Goal: Transaction & Acquisition: Purchase product/service

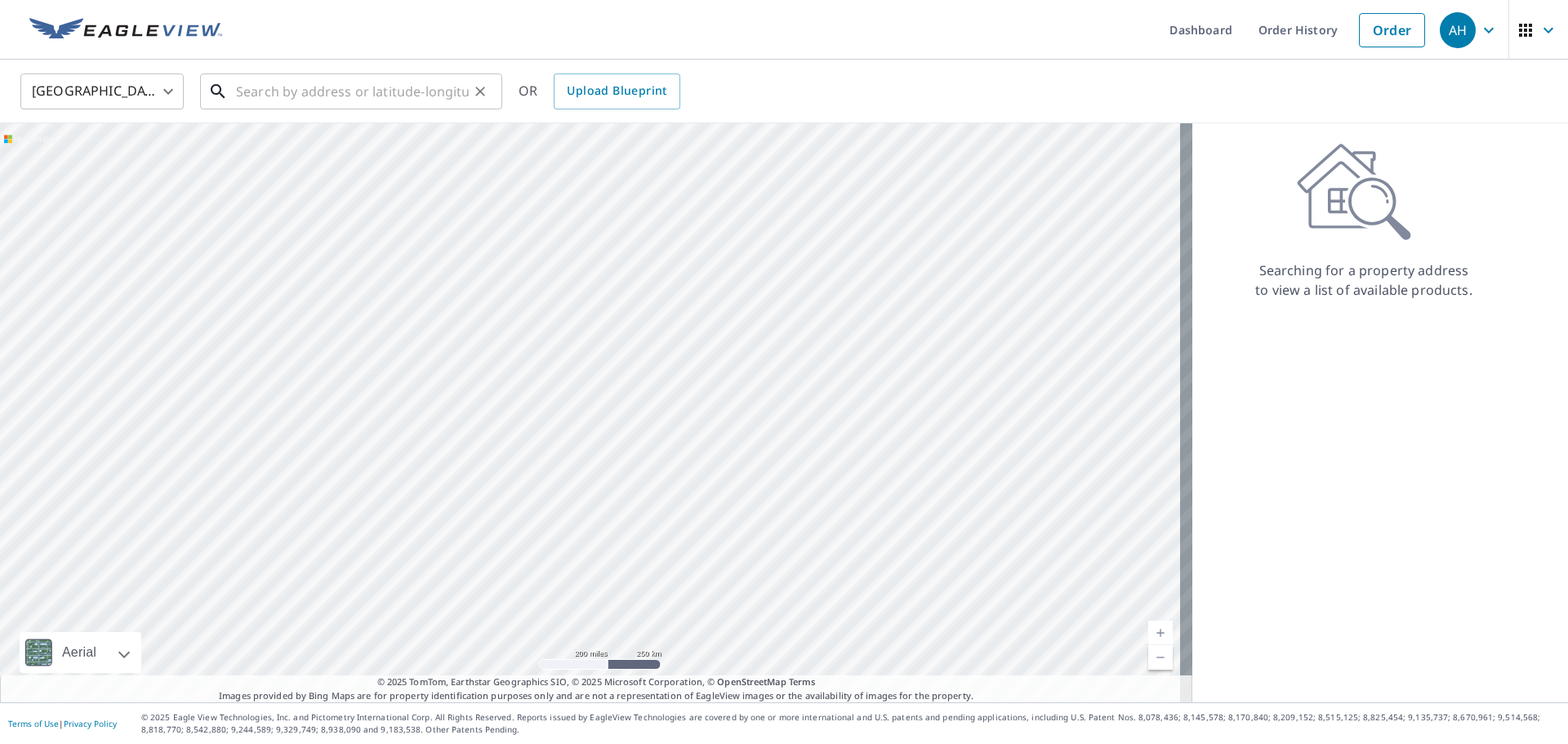
click at [349, 94] on input "text" at bounding box center [353, 92] width 233 height 46
paste input "[STREET_ADDRESS]"
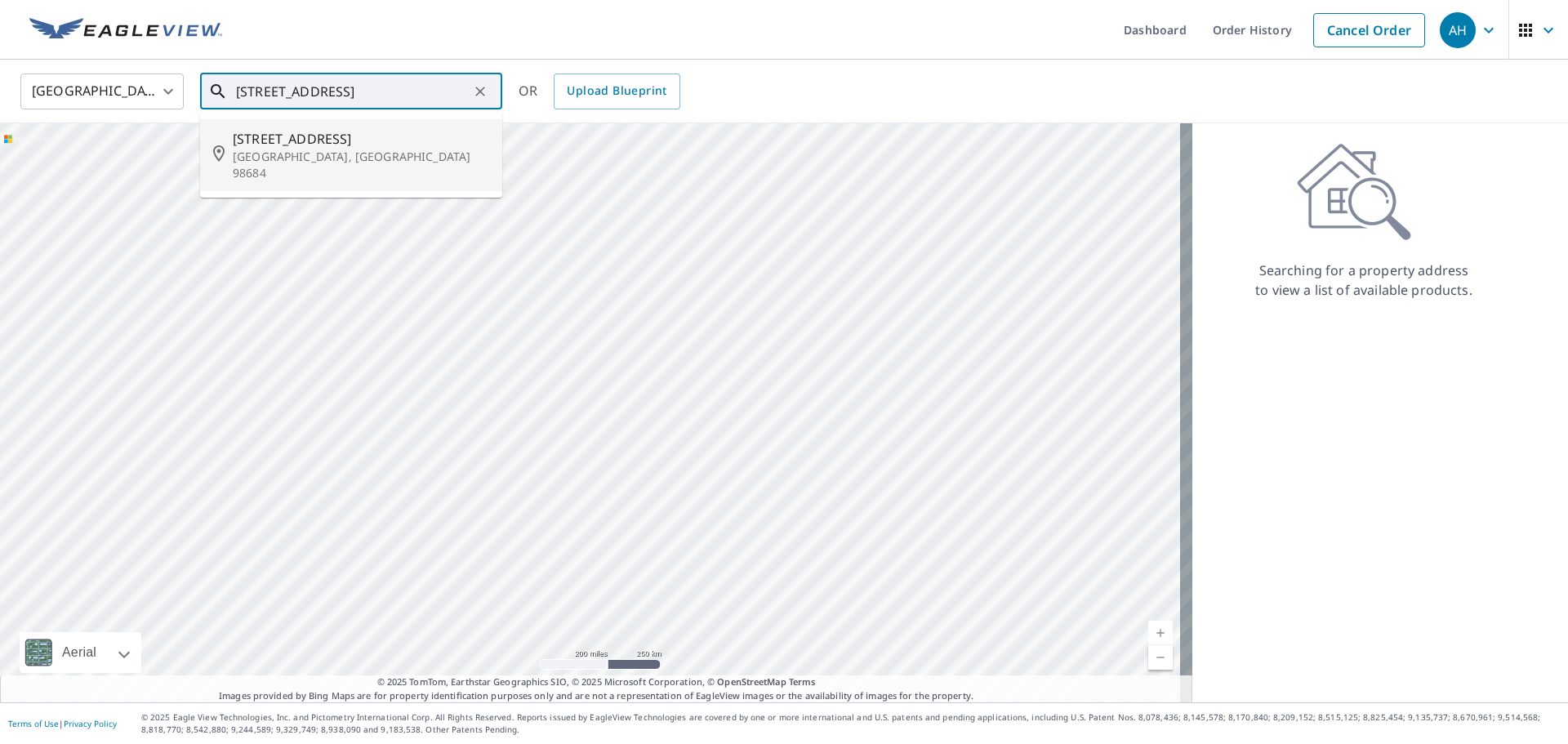
drag, startPoint x: 326, startPoint y: 140, endPoint x: 335, endPoint y: 14, distance: 126.3
click at [330, 141] on span "[STREET_ADDRESS]" at bounding box center [361, 139] width 257 height 20
type input "[STREET_ADDRESS]"
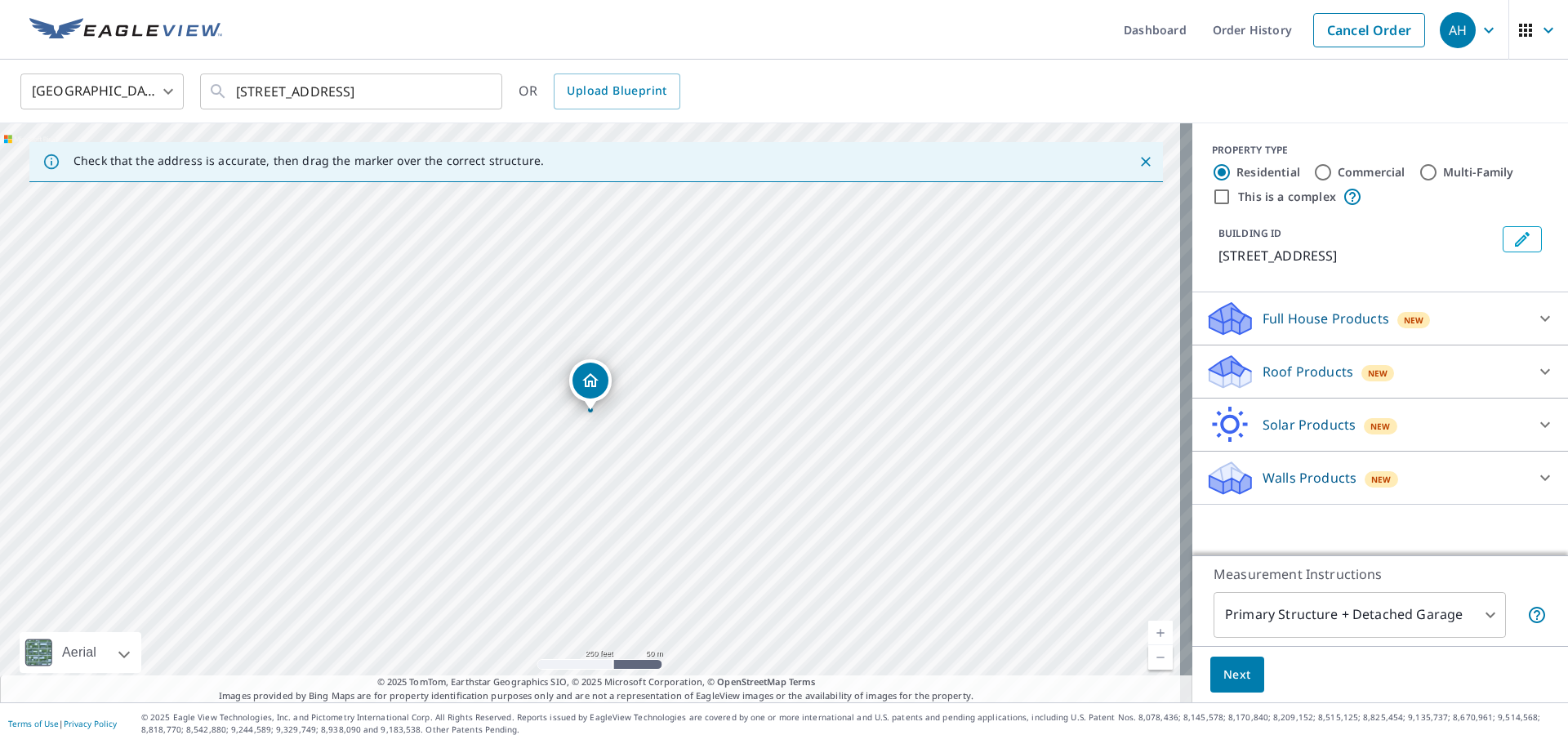
click at [1310, 372] on p "Roof Products" at bounding box center [1308, 372] width 91 height 20
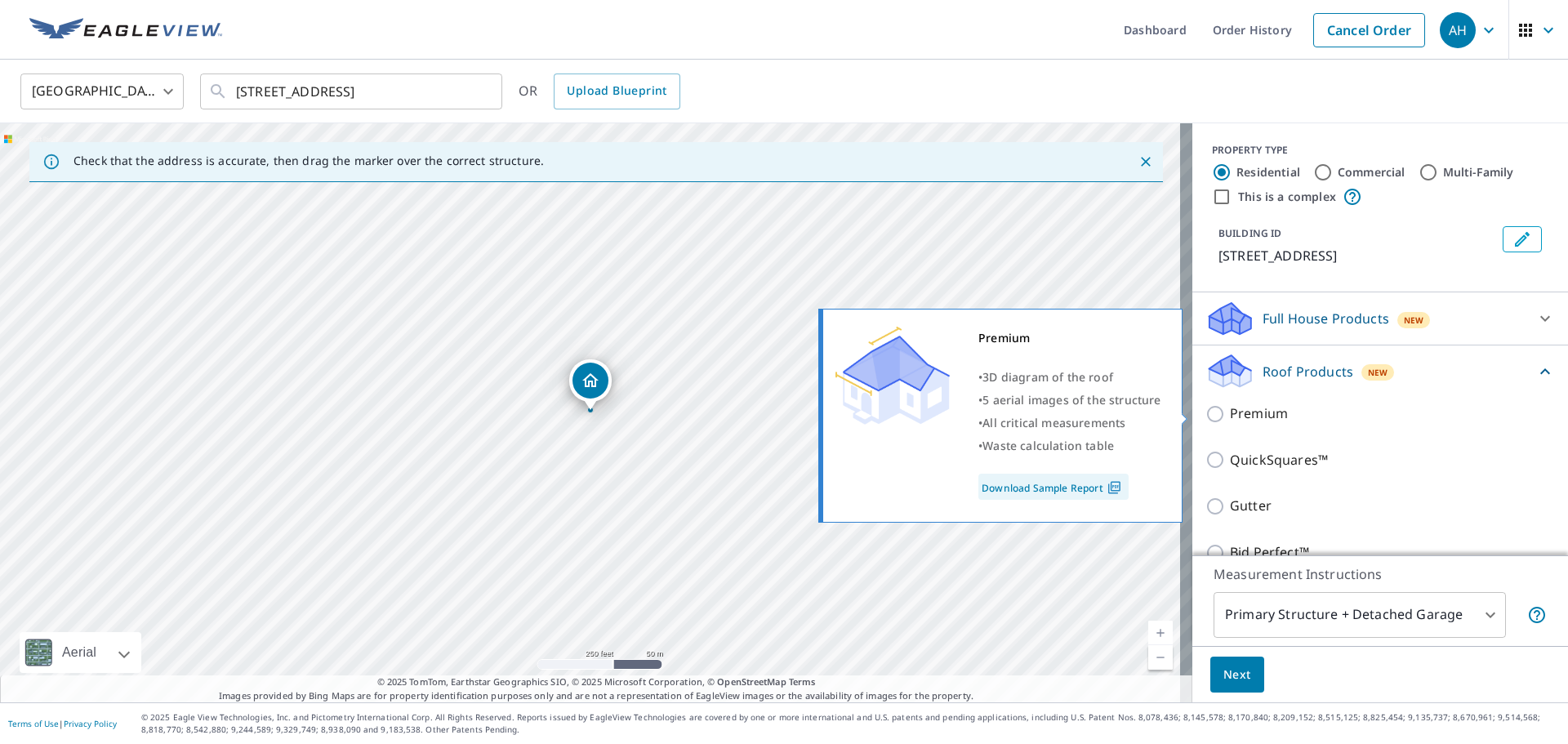
click at [1230, 415] on p "Premium" at bounding box center [1259, 413] width 58 height 21
click at [1219, 415] on input "Premium" at bounding box center [1218, 414] width 25 height 20
checkbox input "true"
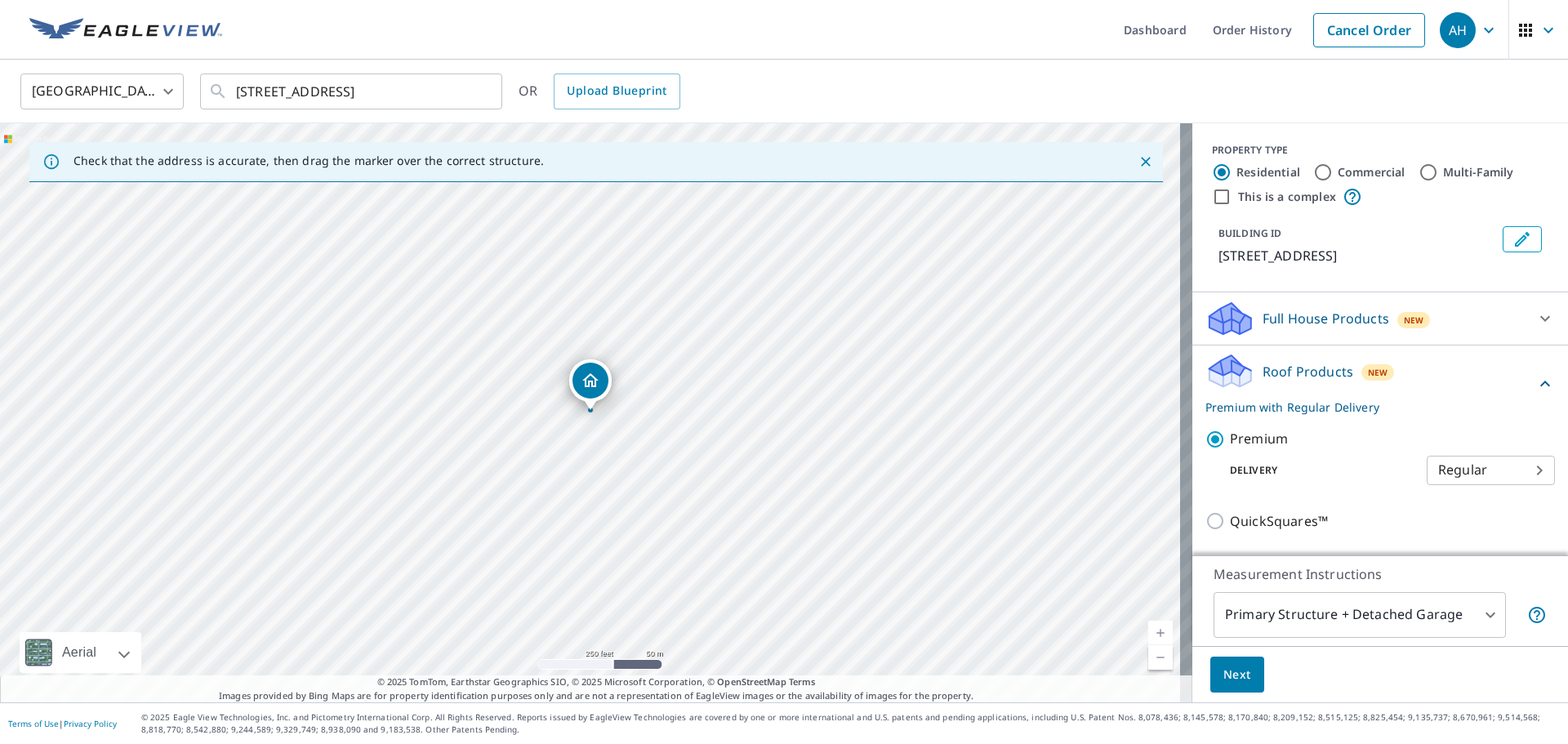
click at [1238, 682] on span "Next" at bounding box center [1238, 675] width 28 height 21
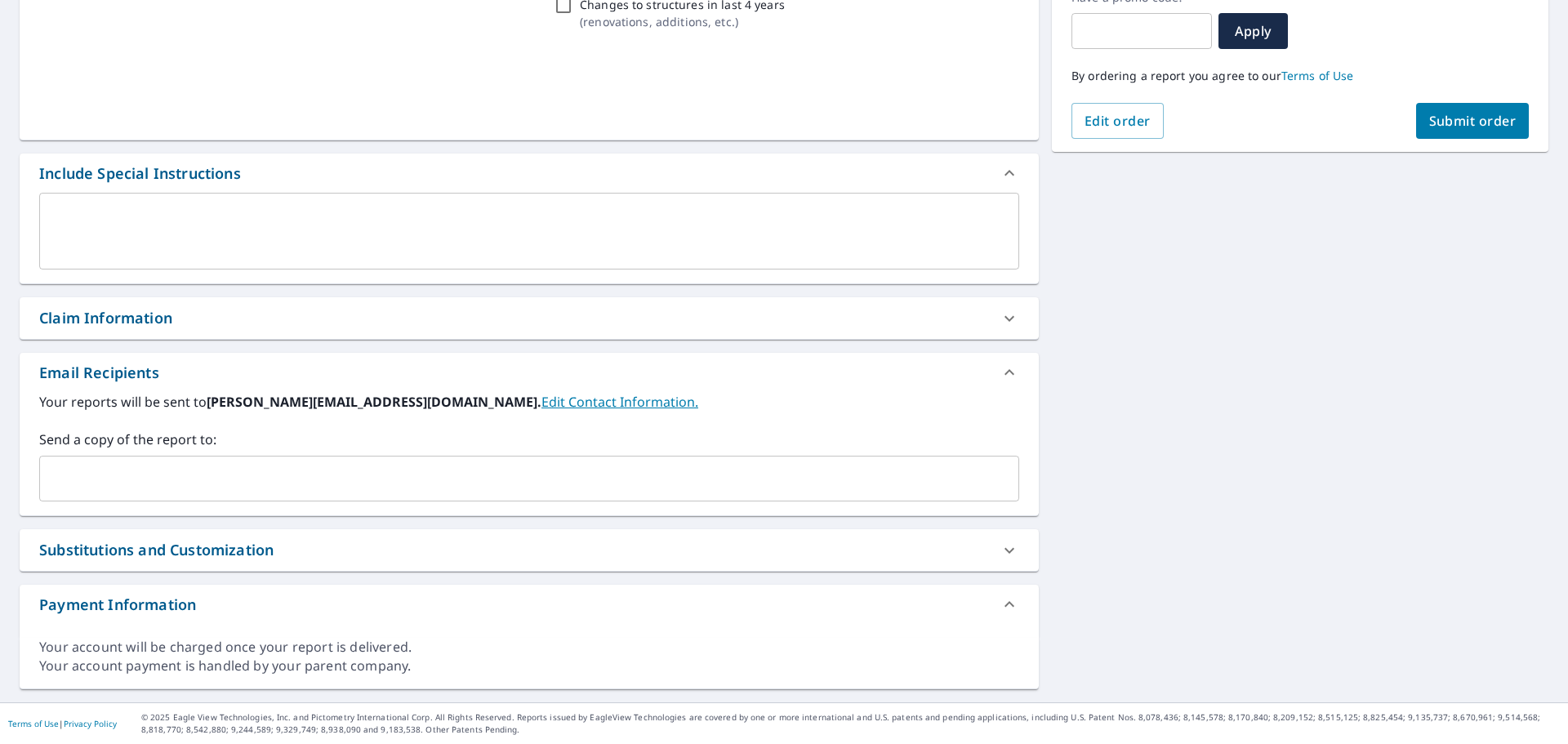
scroll to position [296, 0]
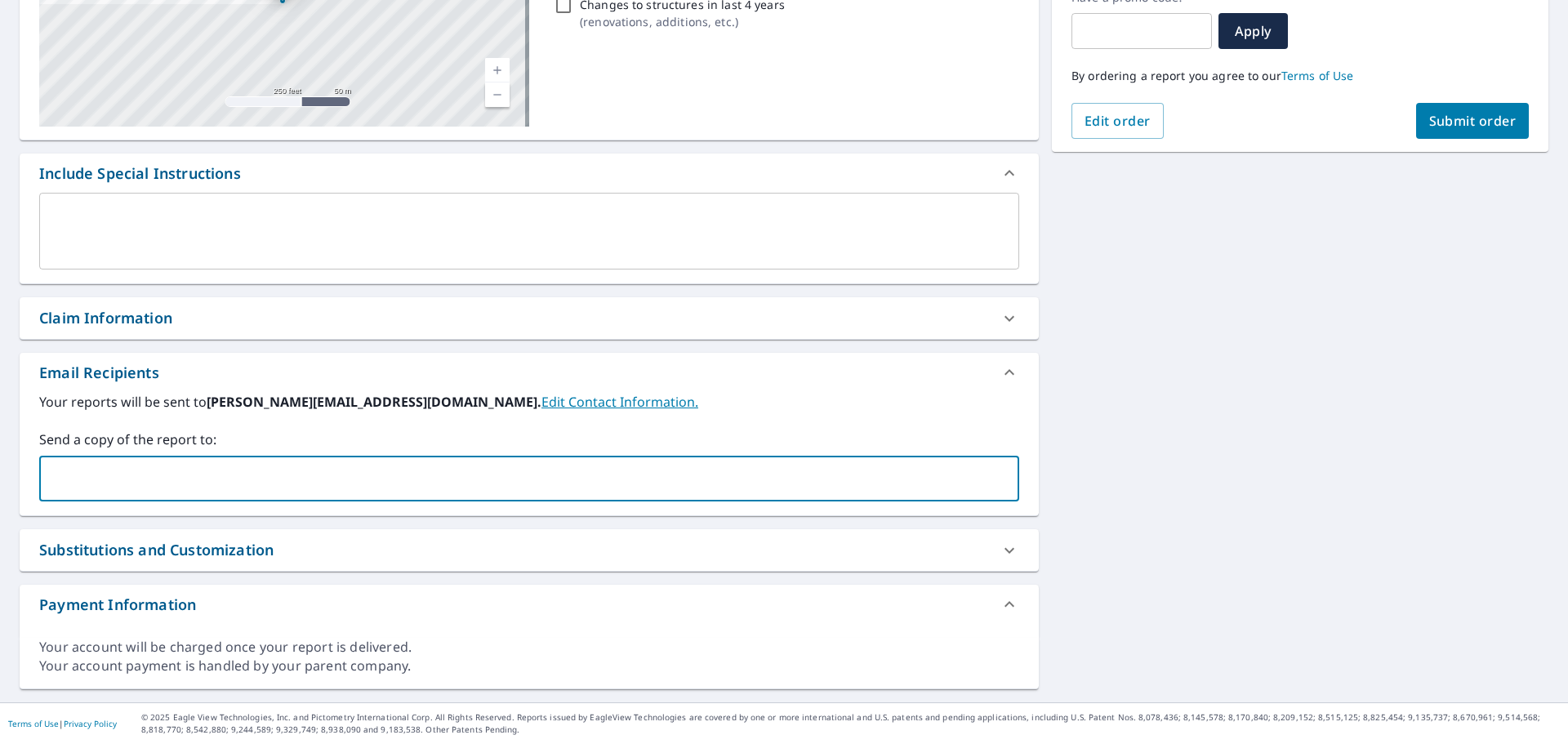
click at [284, 477] on input "text" at bounding box center [517, 479] width 941 height 31
paste input "[EMAIL_ADDRESS][DOMAIN_NAME]"
type input "[EMAIL_ADDRESS][DOMAIN_NAME]"
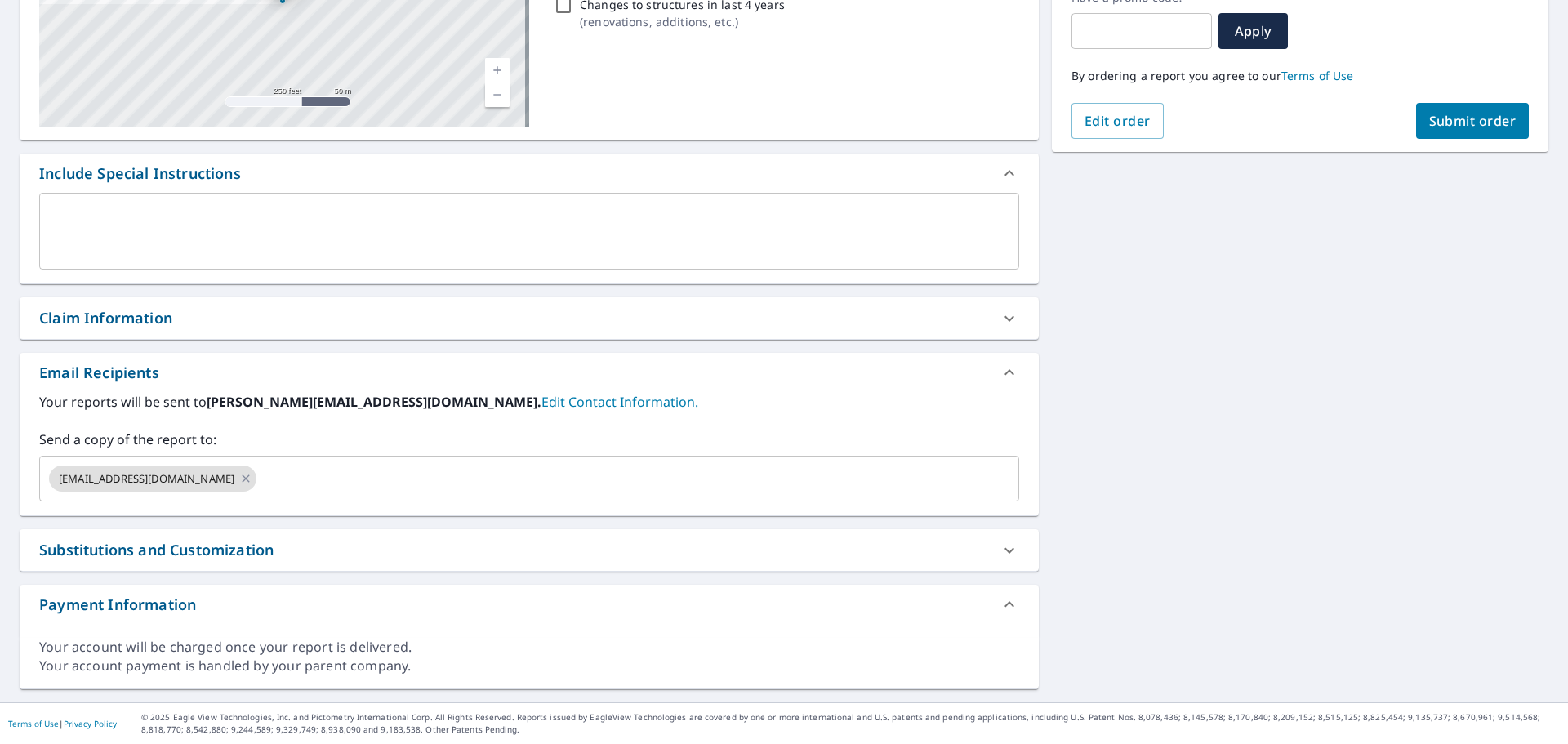
click at [1525, 128] on div "Order Summary Premium Regular Delivery Have a promo code? ​ Apply By ordering a…" at bounding box center [1301, 11] width 497 height 284
drag, startPoint x: 1488, startPoint y: 122, endPoint x: 1497, endPoint y: 119, distance: 9.5
click at [1497, 119] on span "Submit order" at bounding box center [1473, 121] width 88 height 18
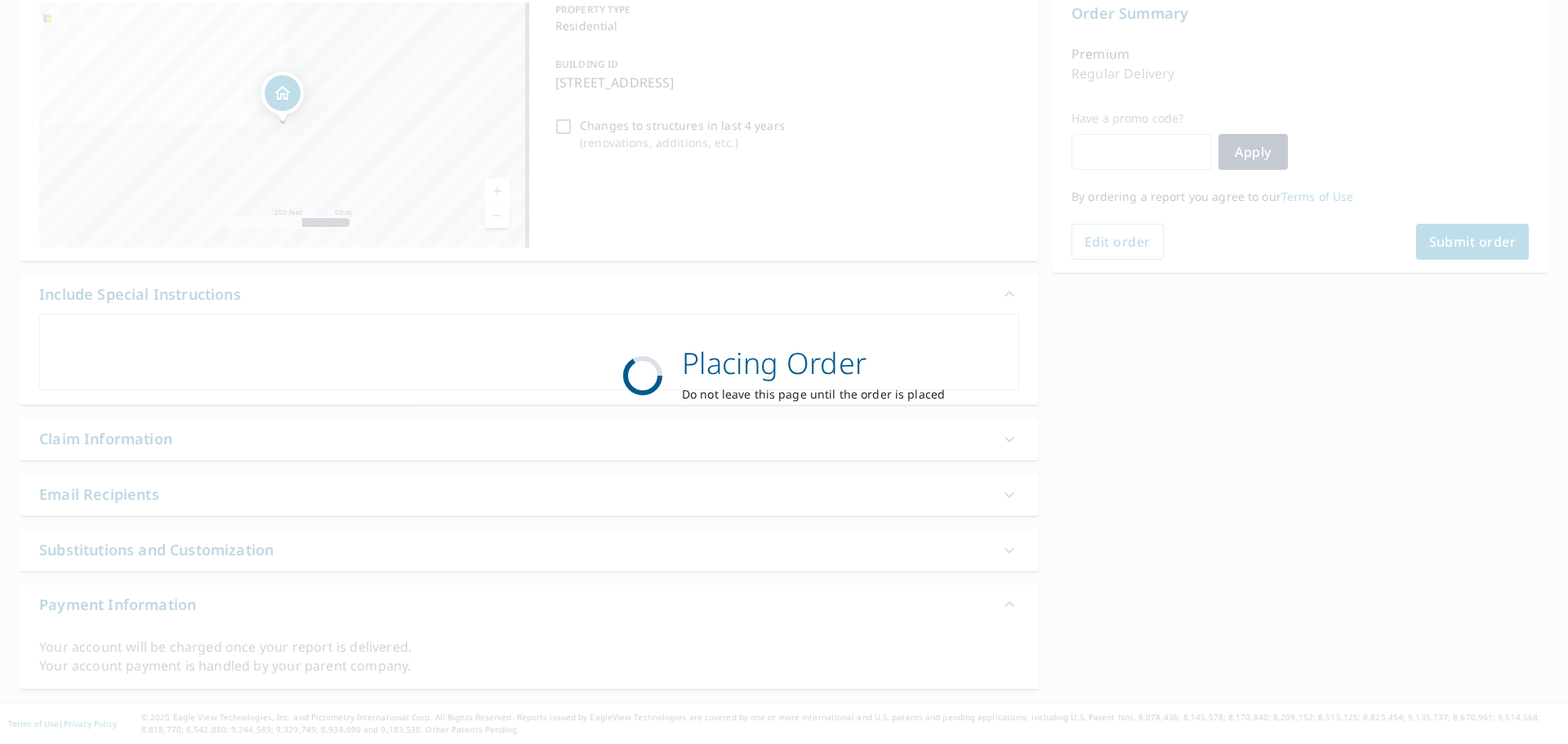
scroll to position [175, 0]
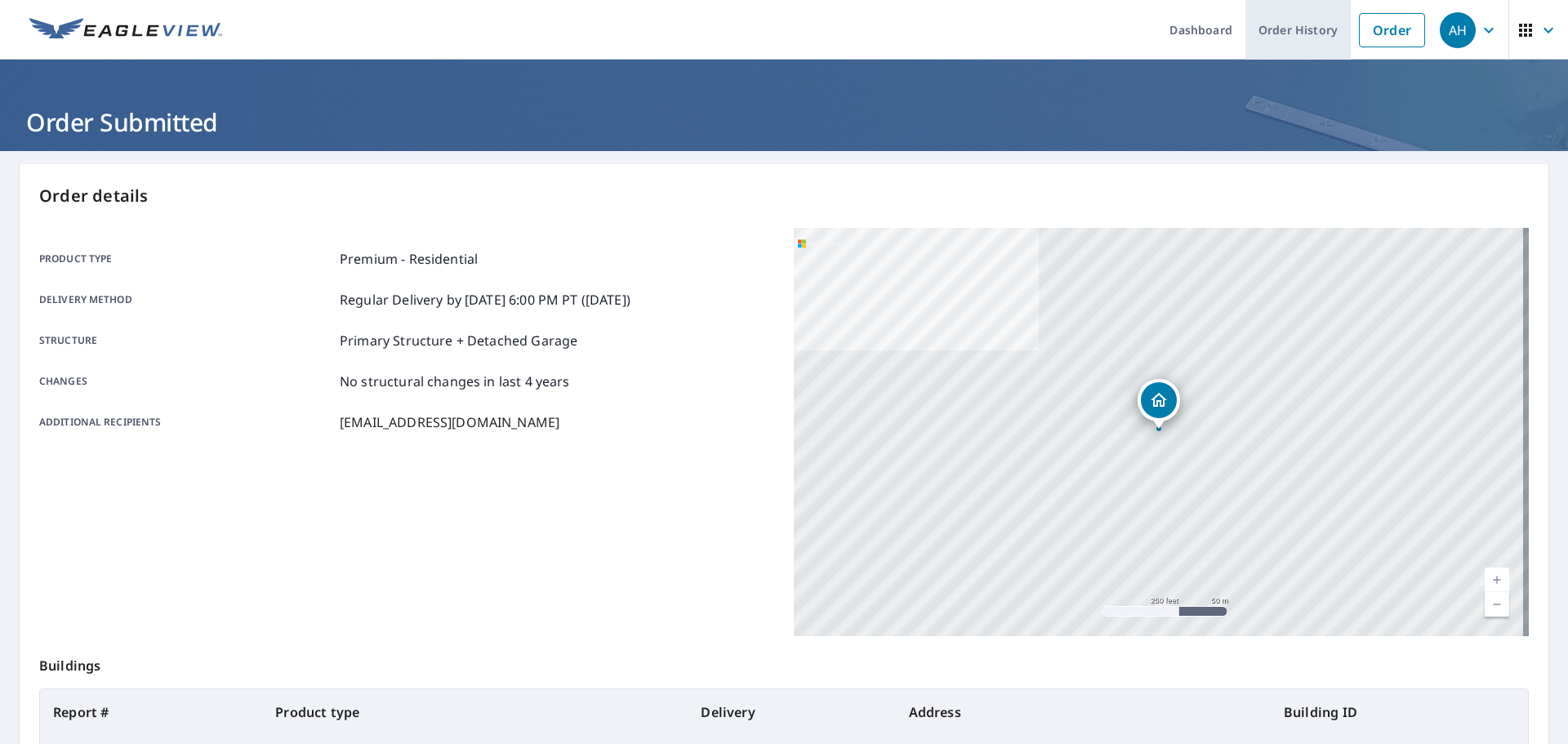
click at [1271, 36] on link "Order History" at bounding box center [1298, 30] width 105 height 60
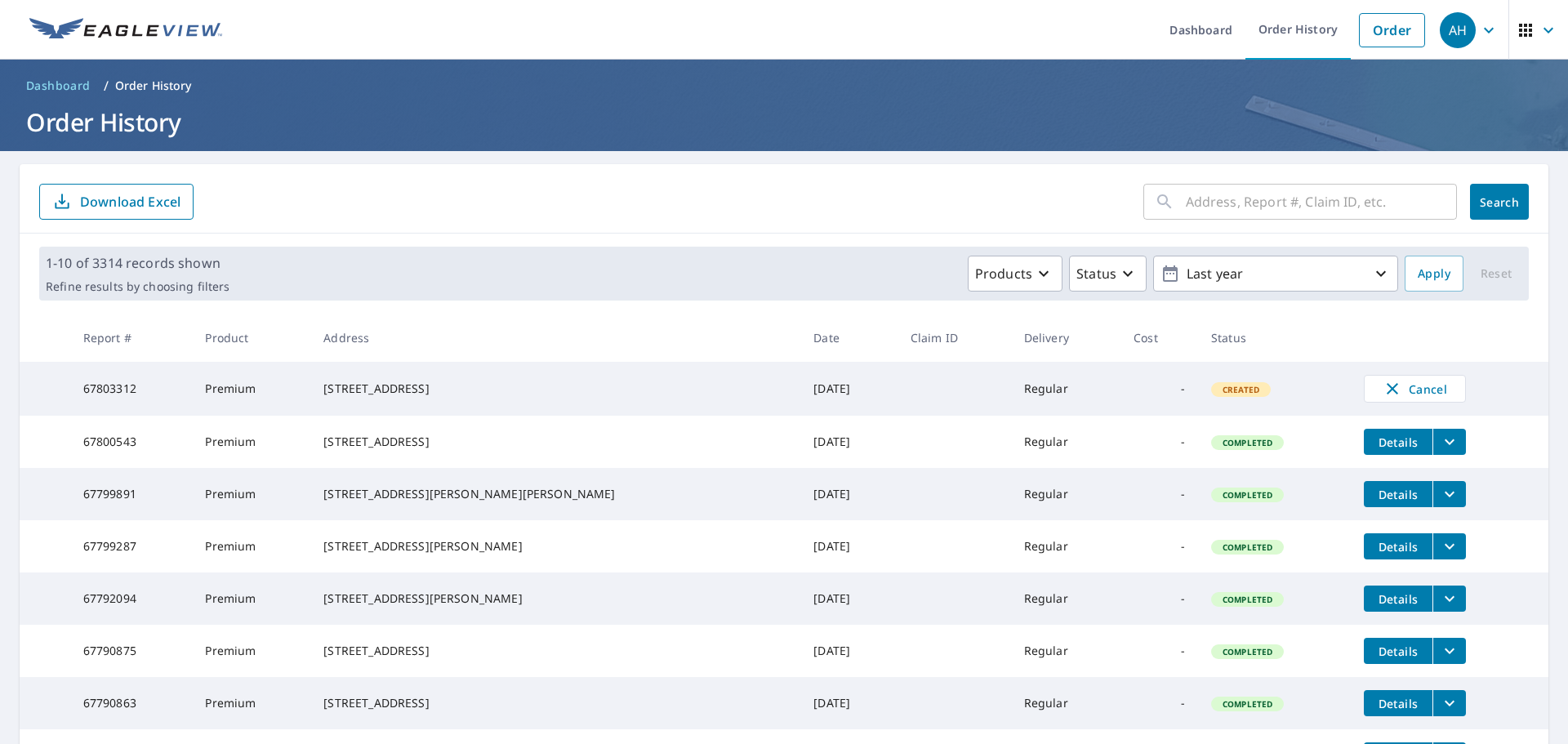
click at [1440, 452] on icon "filesDropdownBtn-67800543" at bounding box center [1450, 442] width 20 height 20
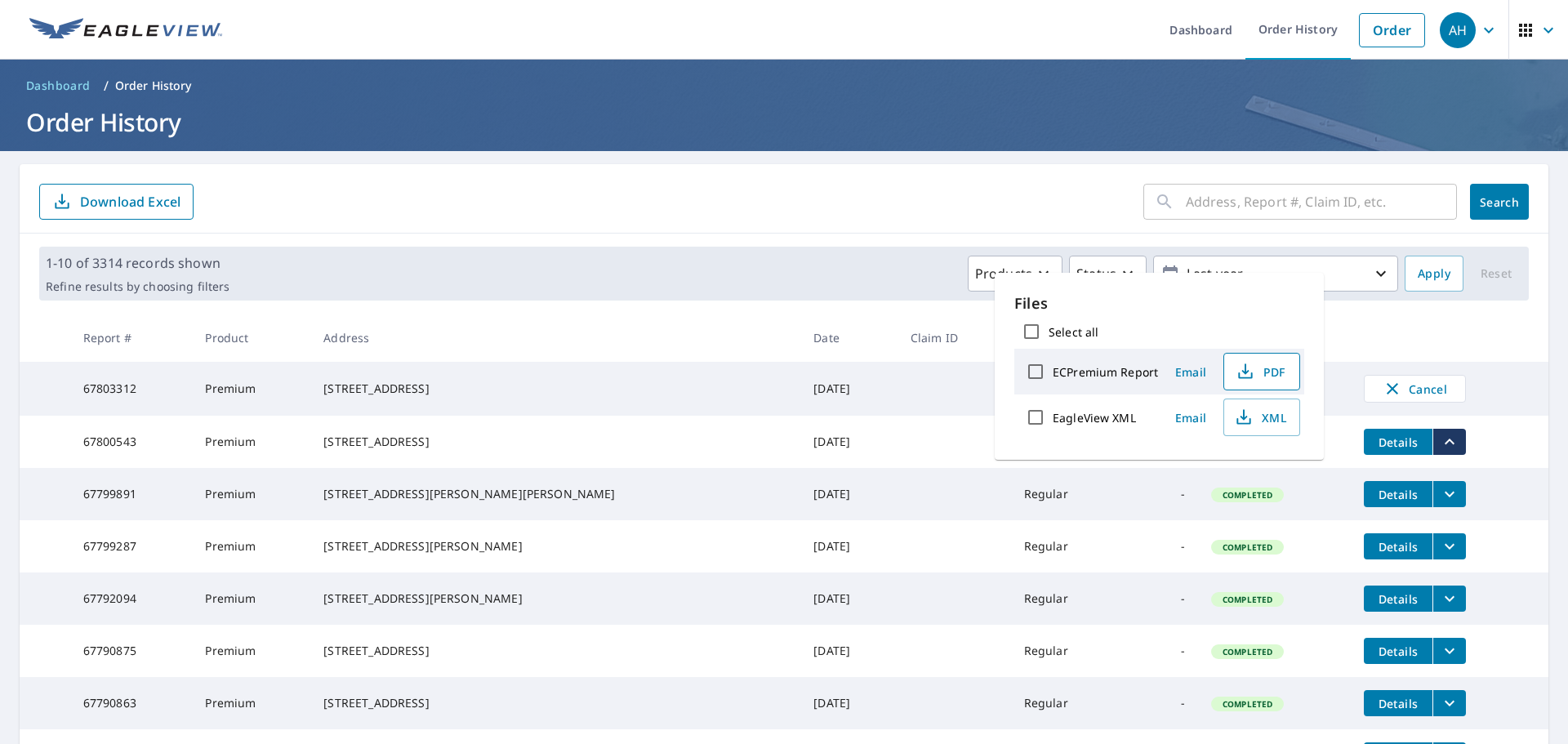
click at [1261, 369] on span "PDF" at bounding box center [1260, 372] width 52 height 20
click at [1277, 220] on input "text" at bounding box center [1321, 202] width 271 height 46
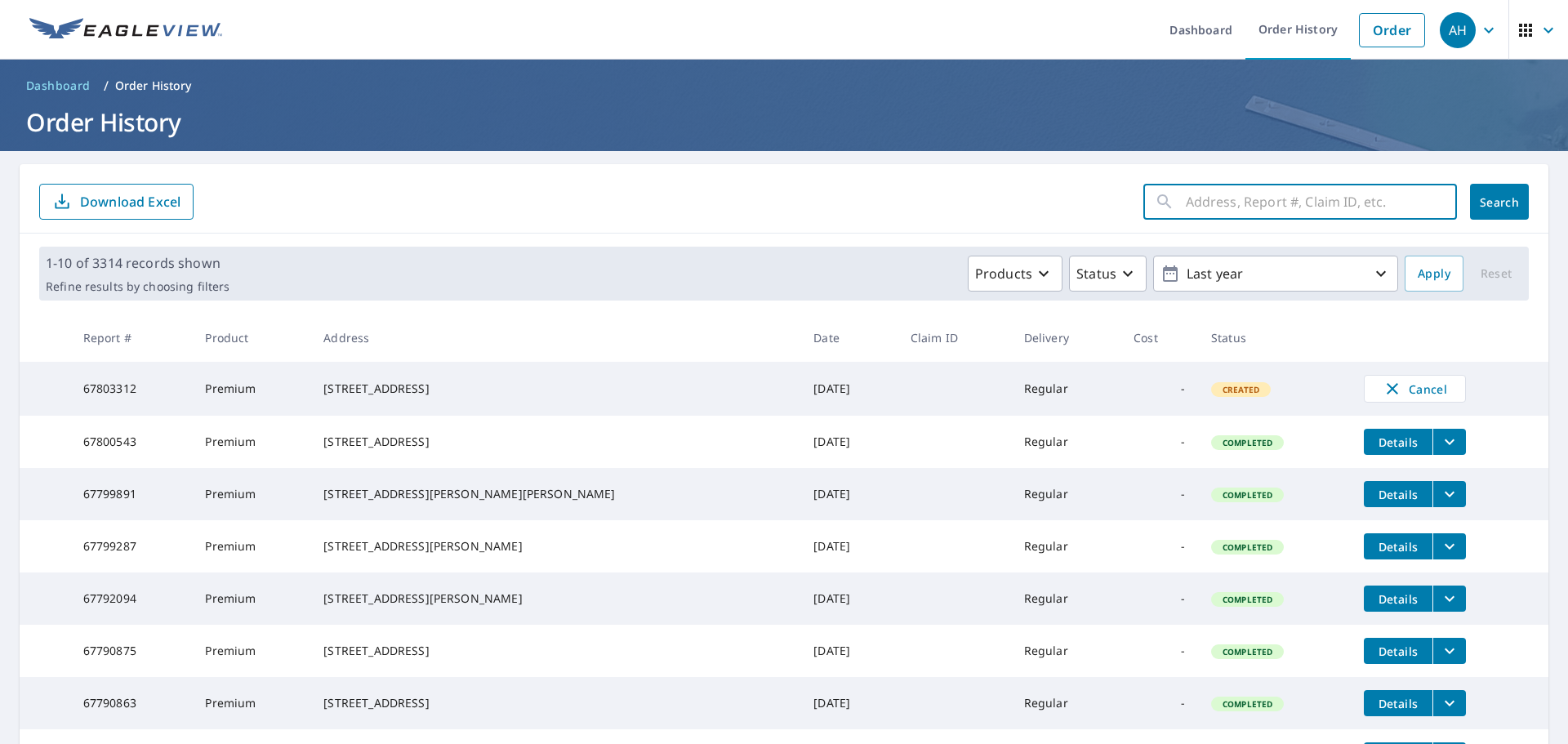
paste input "[STREET_ADDRESS][PERSON_NAME]"
type input "[STREET_ADDRESS][PERSON_NAME]"
click button "Search" at bounding box center [1500, 202] width 59 height 36
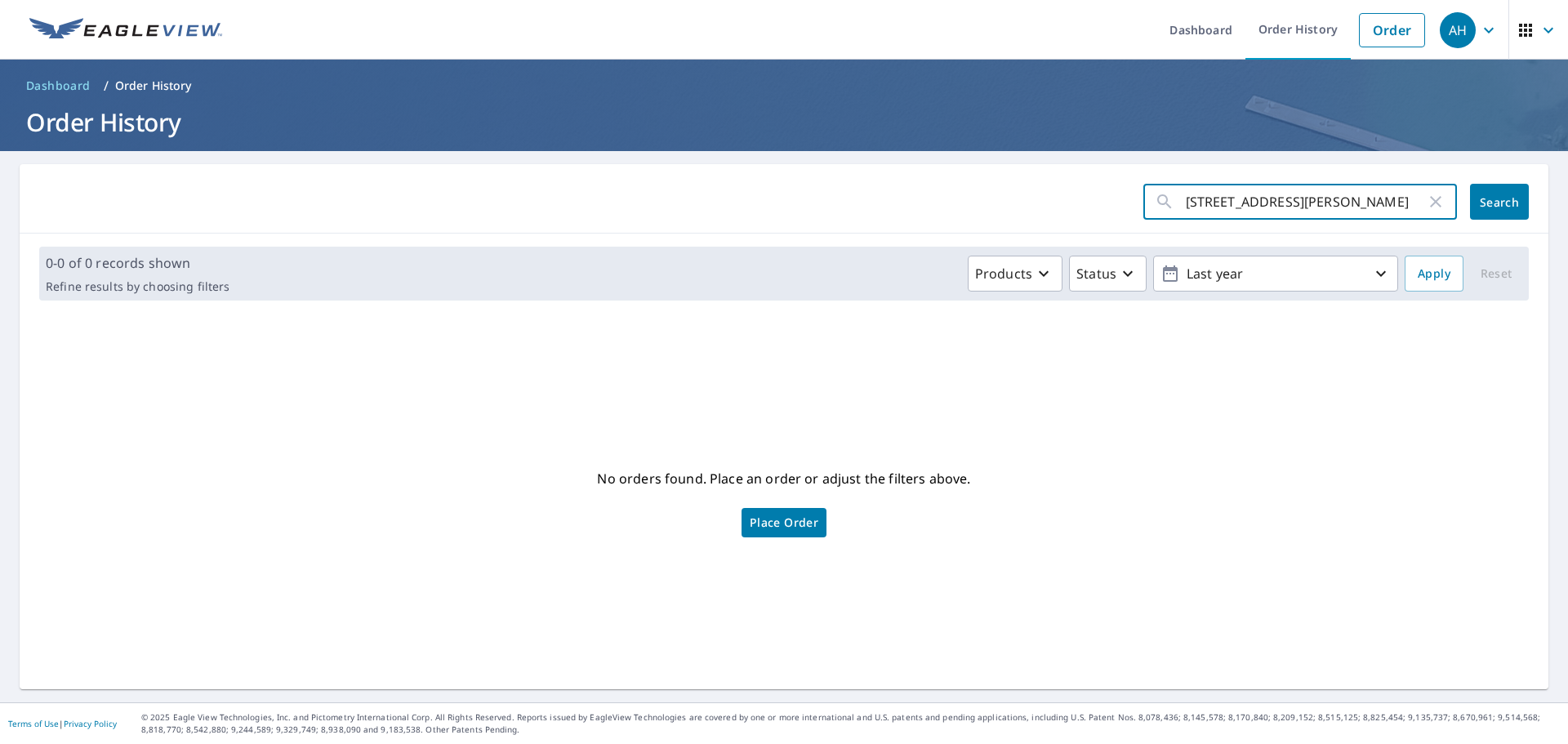
drag, startPoint x: 1292, startPoint y: 196, endPoint x: 1254, endPoint y: 204, distance: 38.8
click at [1254, 204] on input "[STREET_ADDRESS][PERSON_NAME]" at bounding box center [1306, 202] width 240 height 46
type input "[STREET_ADDRESS][PERSON_NAME]"
click button "Search" at bounding box center [1500, 202] width 59 height 36
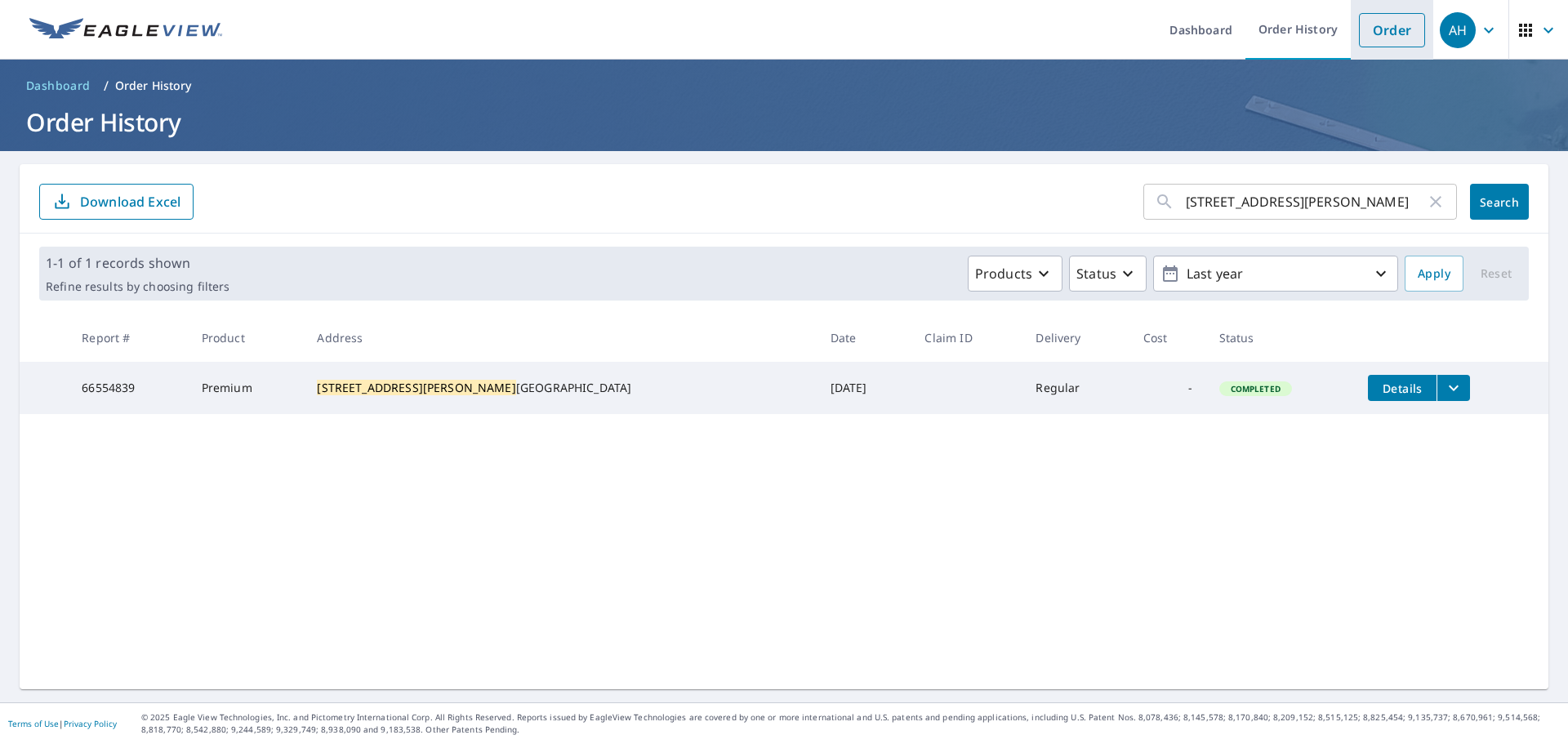
click at [1388, 36] on link "Order" at bounding box center [1392, 30] width 66 height 34
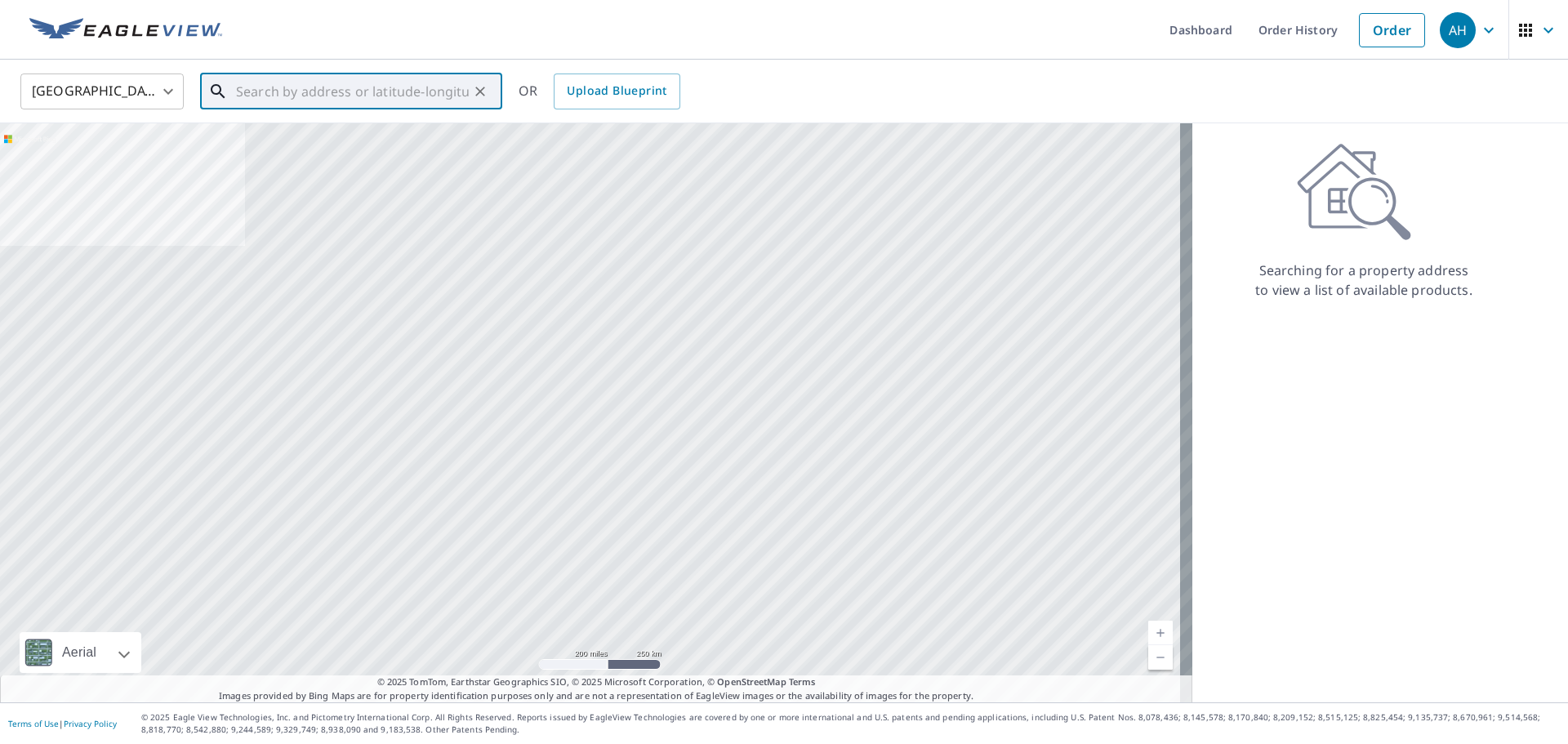
click at [394, 84] on input "text" at bounding box center [353, 92] width 233 height 46
paste input "[STREET_ADDRESS][PERSON_NAME]"
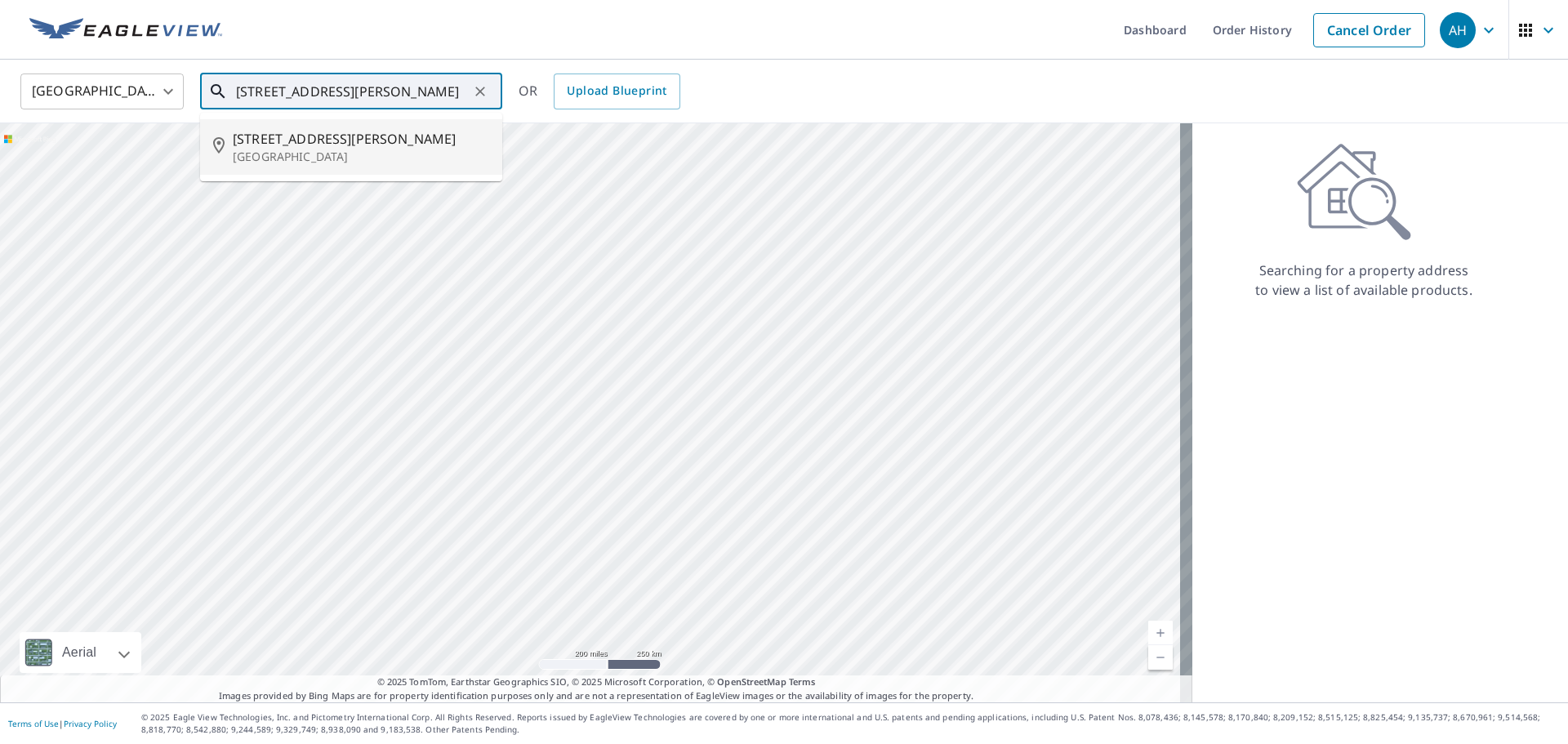
click at [375, 139] on span "[STREET_ADDRESS][PERSON_NAME]" at bounding box center [361, 139] width 257 height 20
type input "[STREET_ADDRESS][PERSON_NAME]"
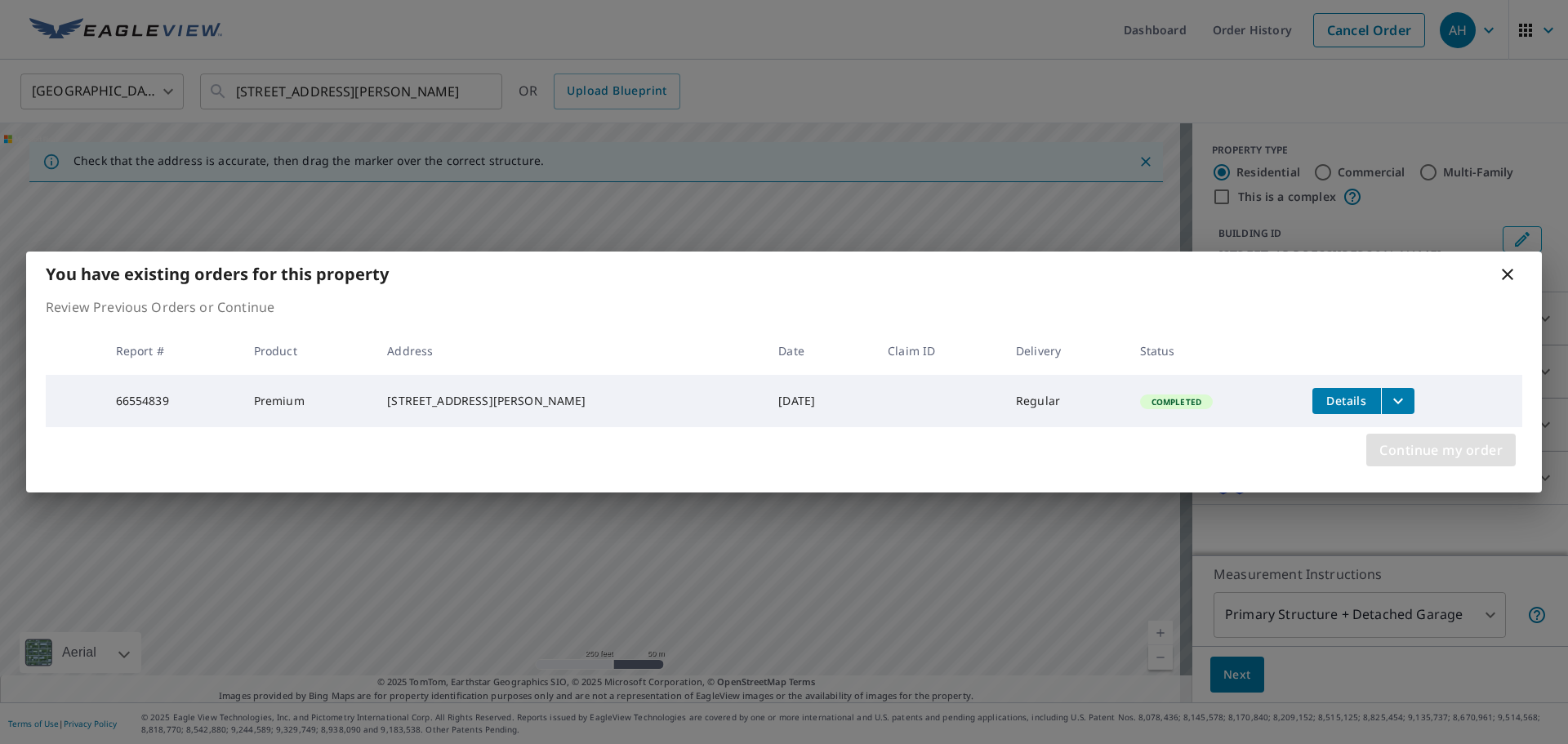
click at [1424, 453] on span "Continue my order" at bounding box center [1441, 450] width 123 height 23
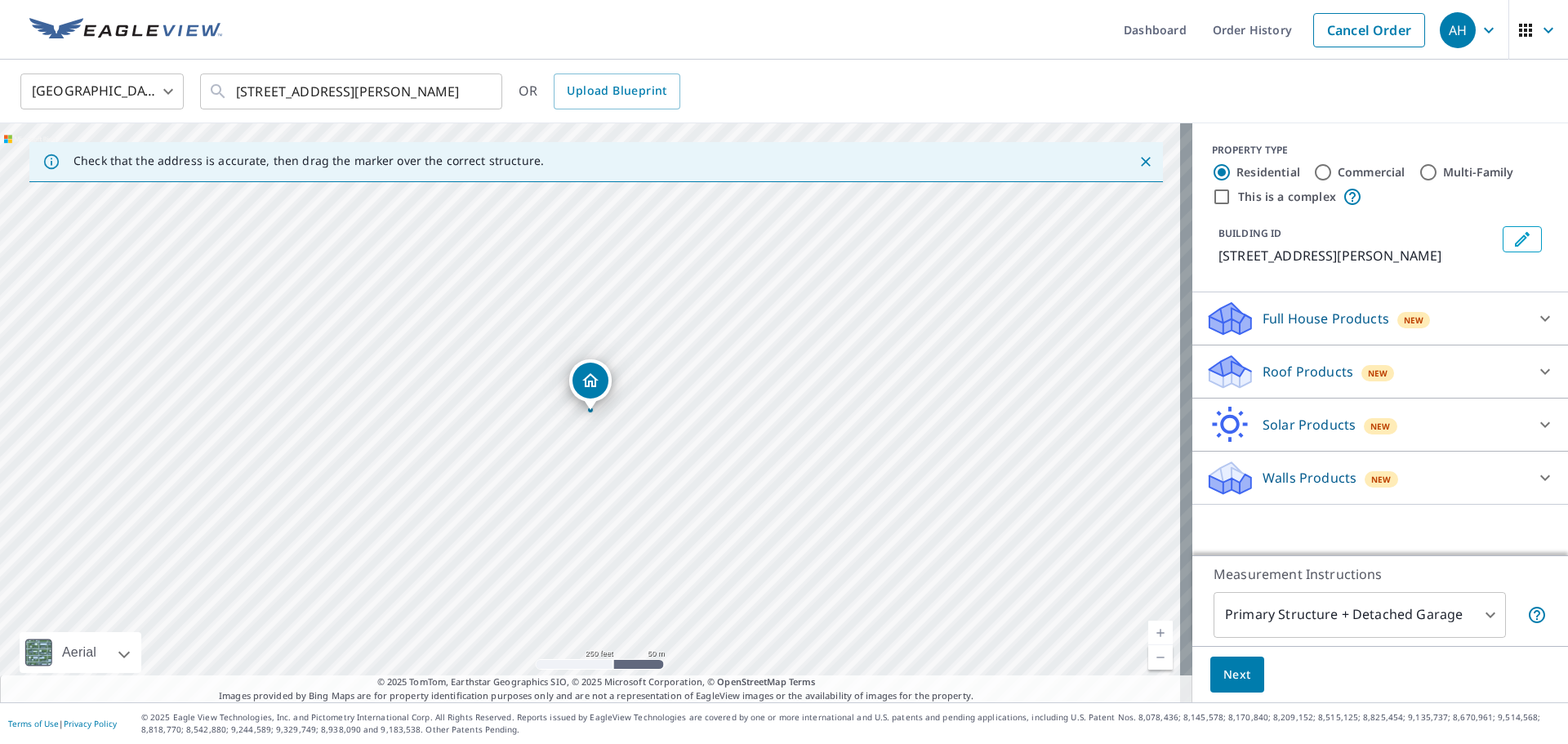
click at [1342, 379] on div "Roof Products New" at bounding box center [1365, 372] width 320 height 39
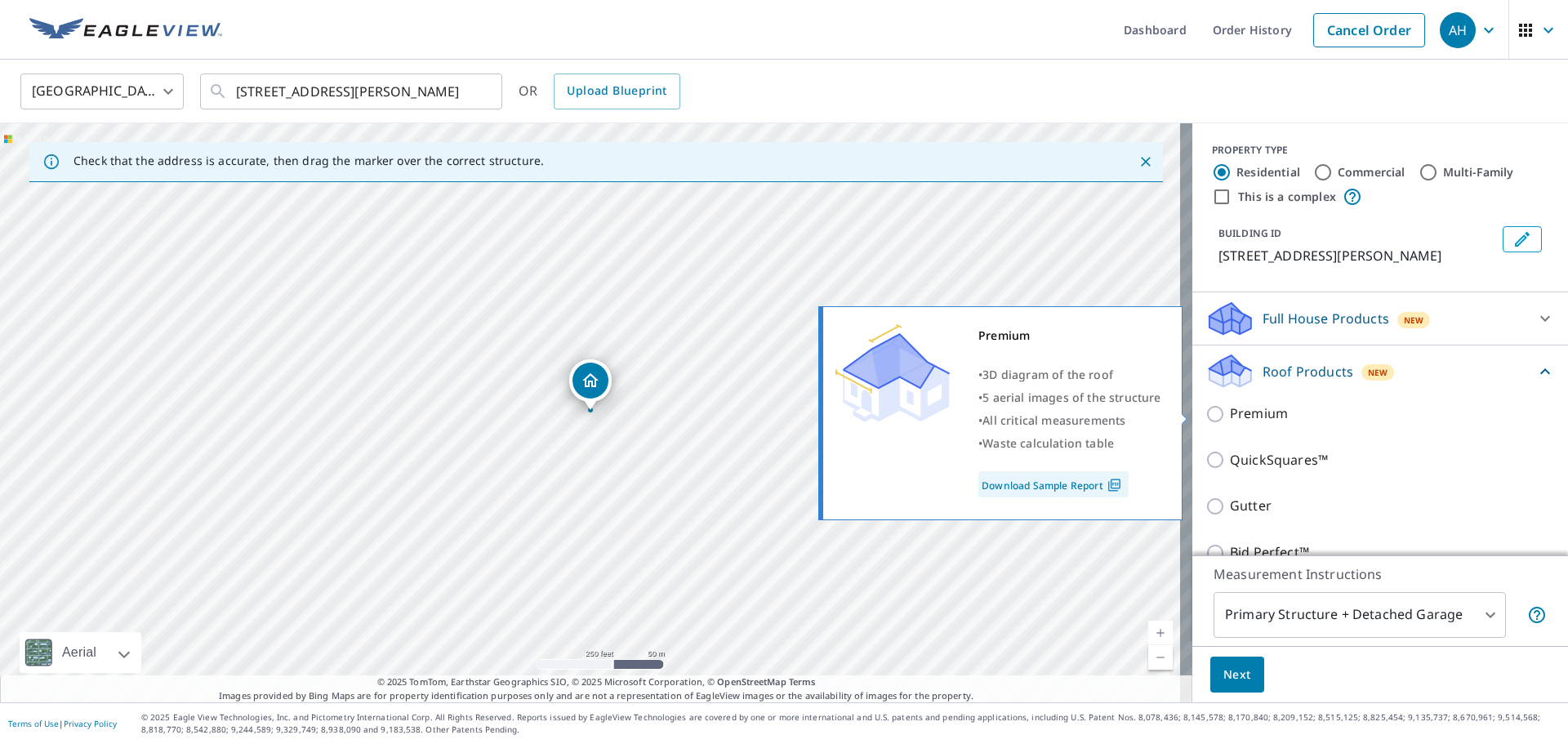
click at [1206, 415] on input "Premium" at bounding box center [1218, 414] width 25 height 20
checkbox input "true"
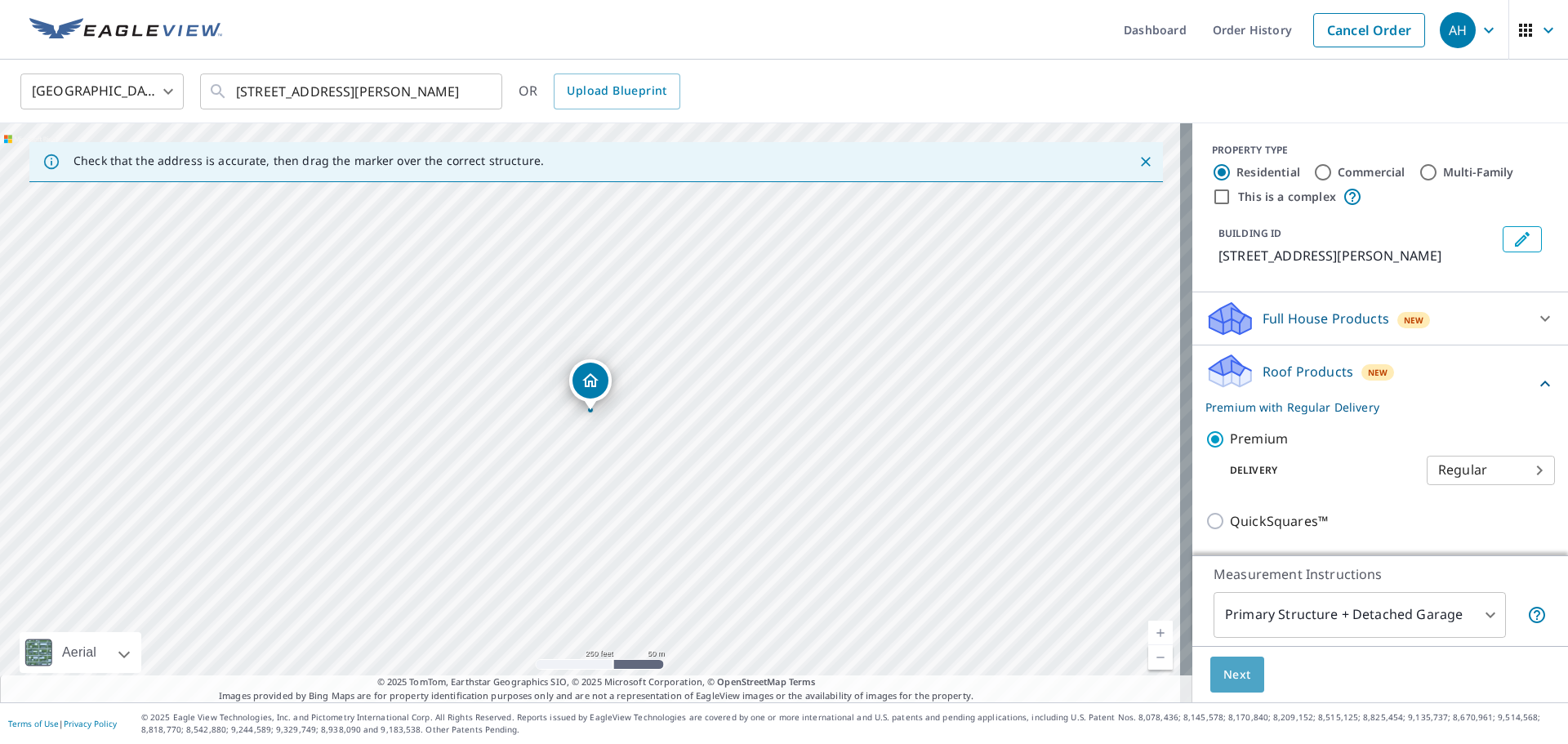
click at [1218, 661] on button "Next" at bounding box center [1238, 675] width 54 height 37
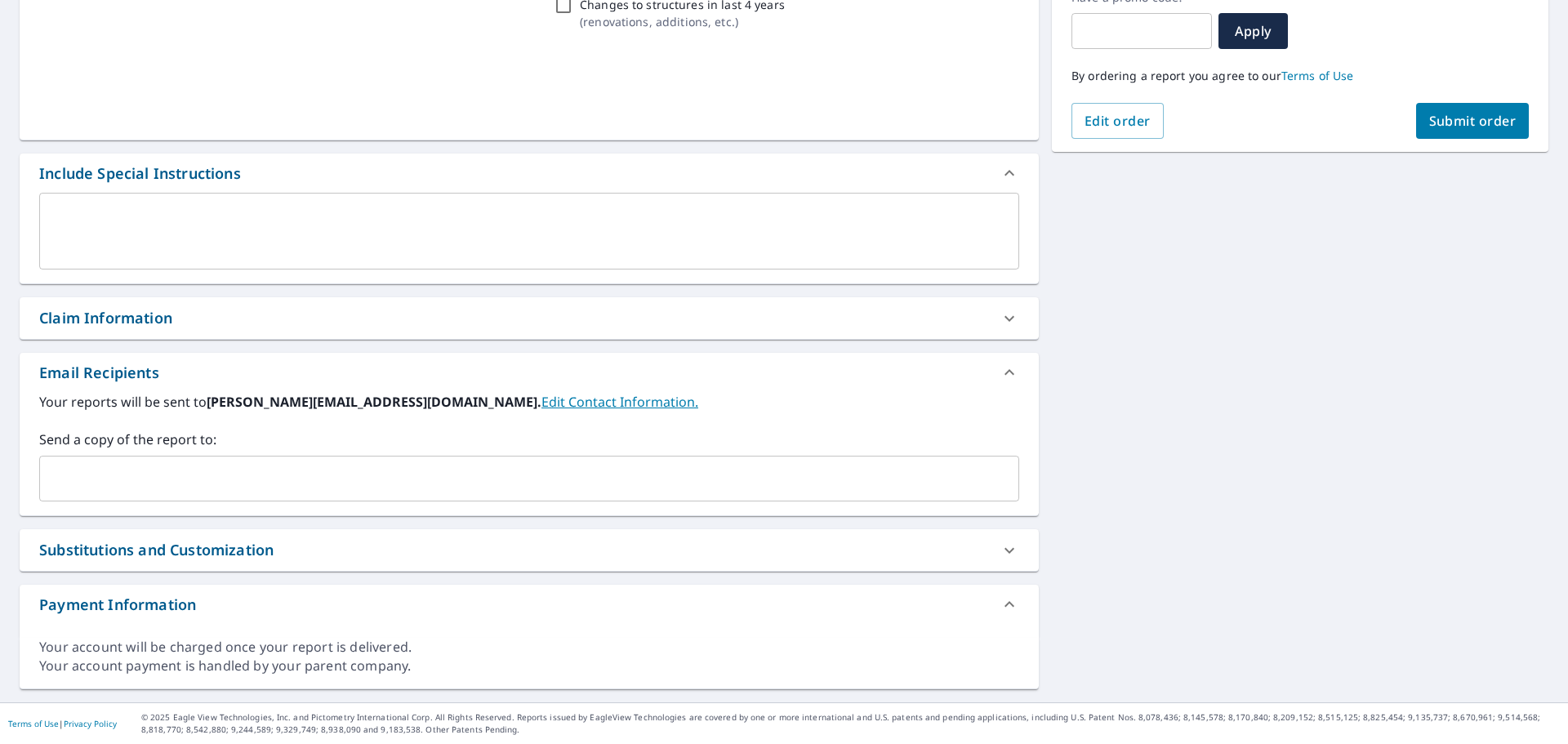
scroll to position [296, 0]
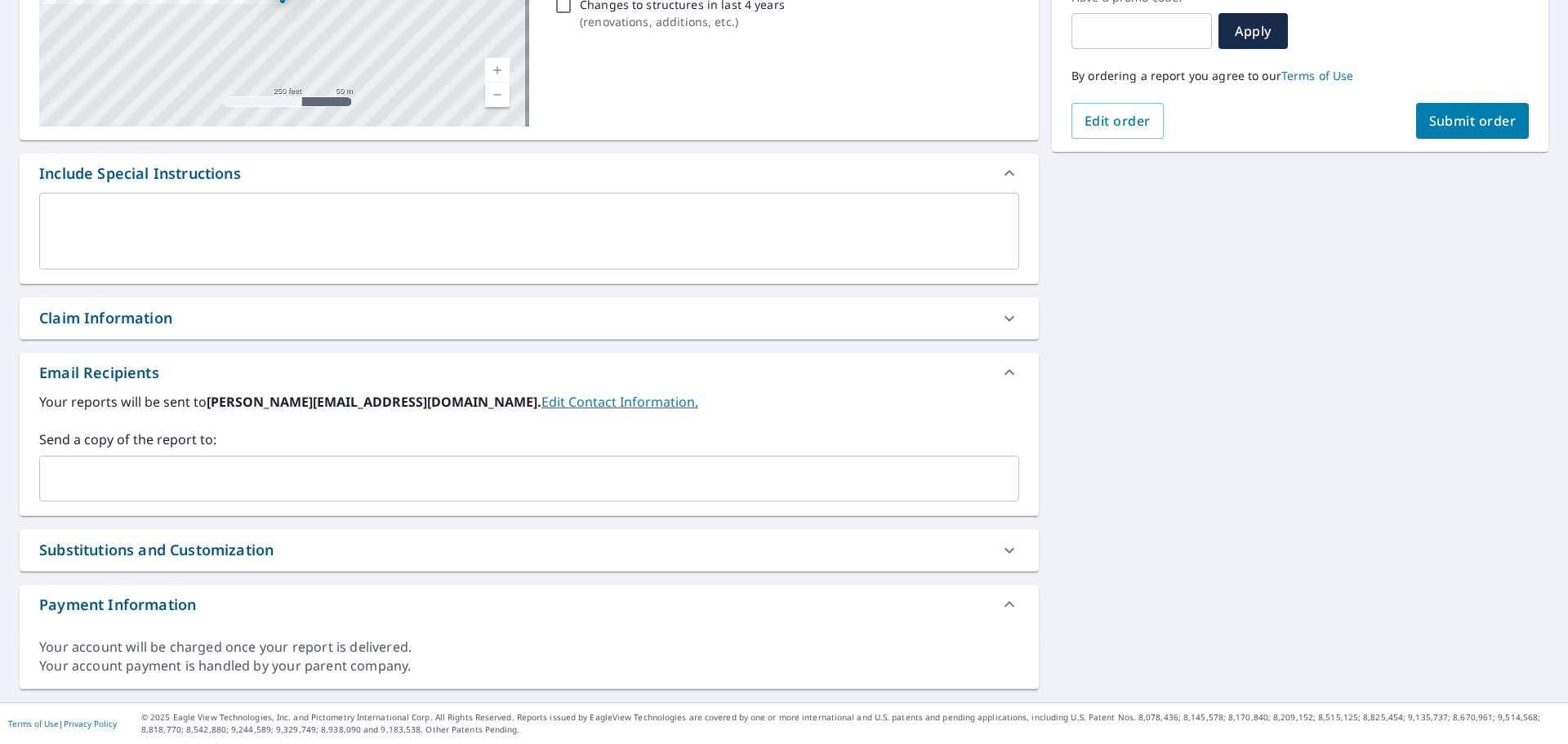
click at [281, 486] on input "text" at bounding box center [517, 479] width 941 height 31
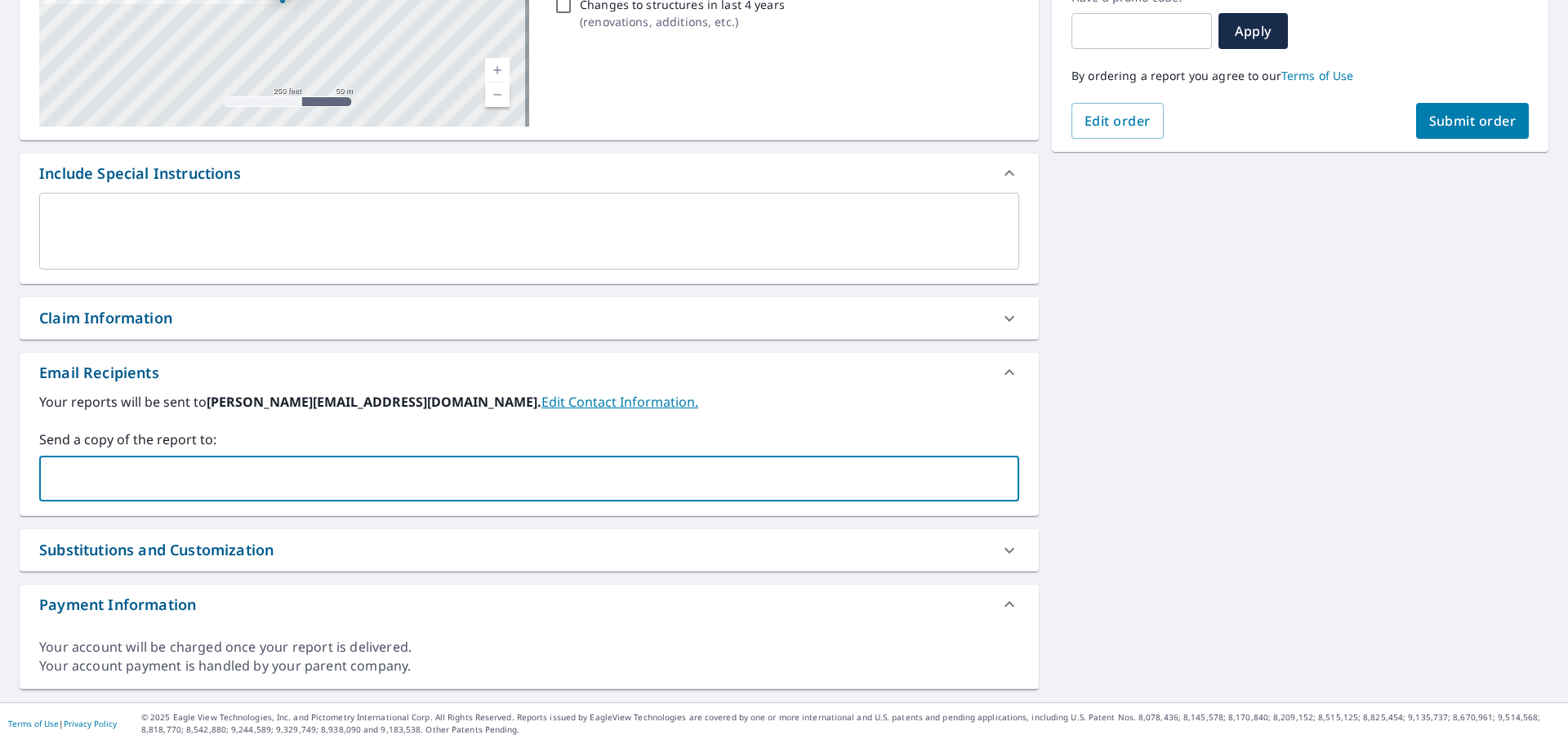
paste input "[EMAIL_ADDRESS][DOMAIN_NAME]"
type input "[EMAIL_ADDRESS][DOMAIN_NAME]"
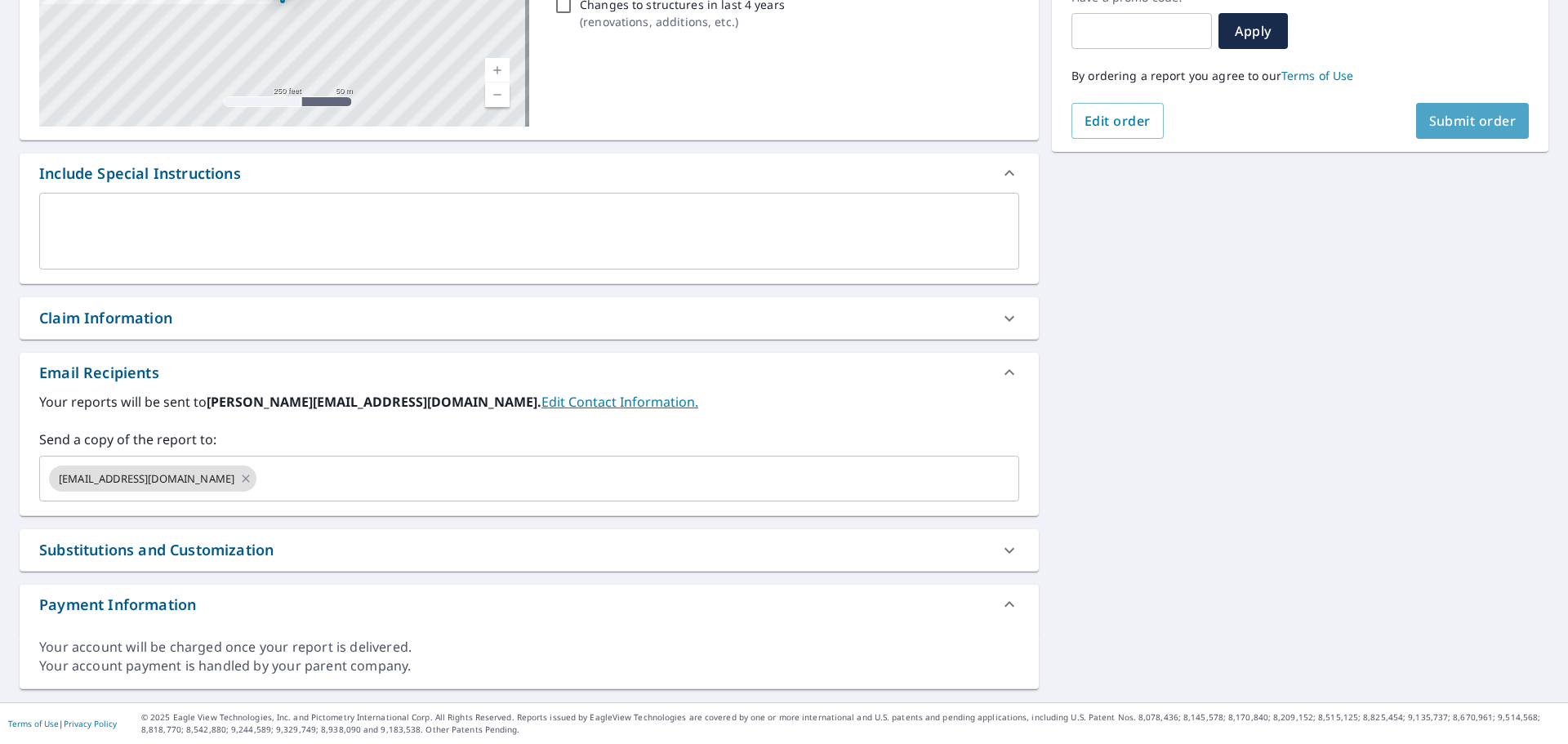
click at [1467, 125] on span "Submit order" at bounding box center [1473, 121] width 88 height 18
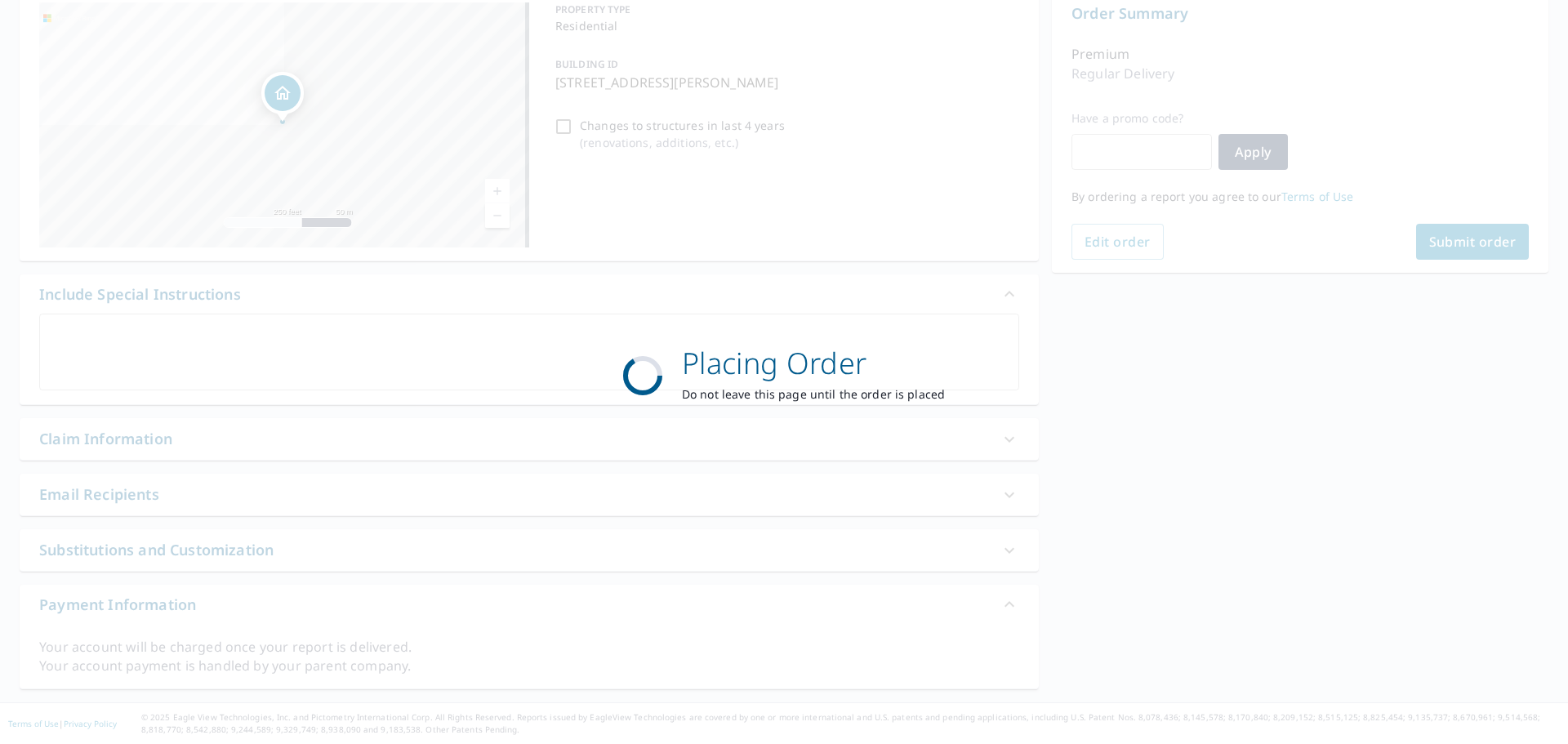
scroll to position [175, 0]
